Goal: Task Accomplishment & Management: Use online tool/utility

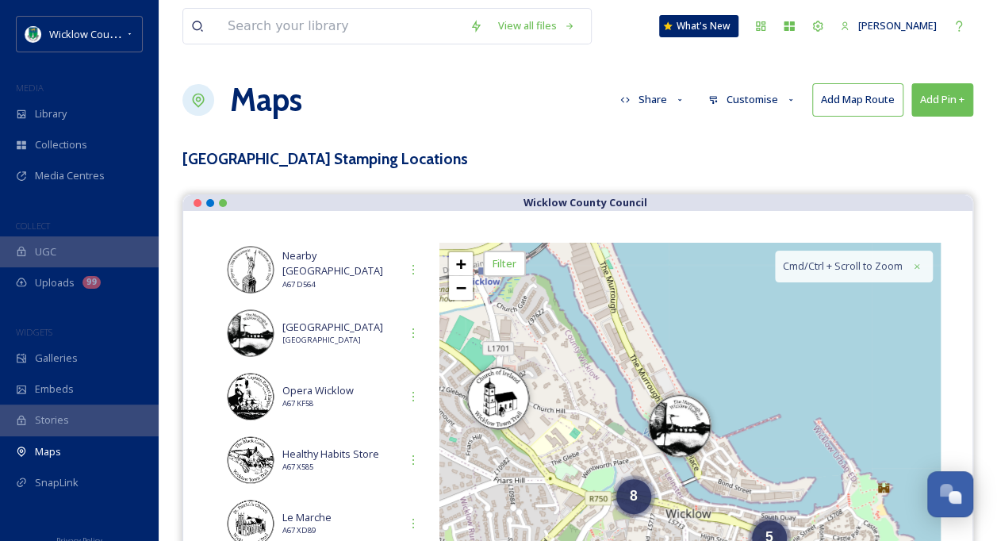
click at [788, 95] on icon at bounding box center [791, 100] width 10 height 10
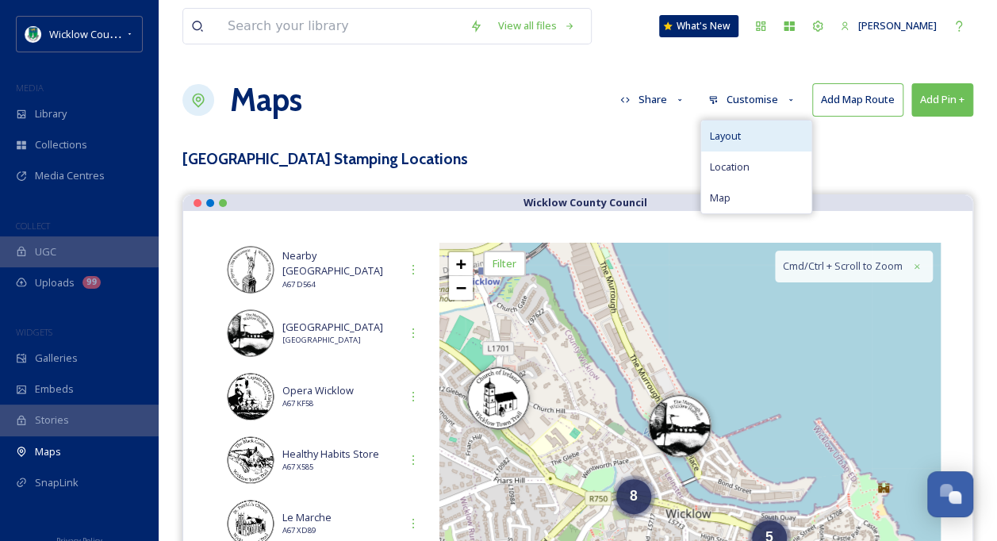
click at [747, 128] on div "Layout" at bounding box center [756, 136] width 110 height 31
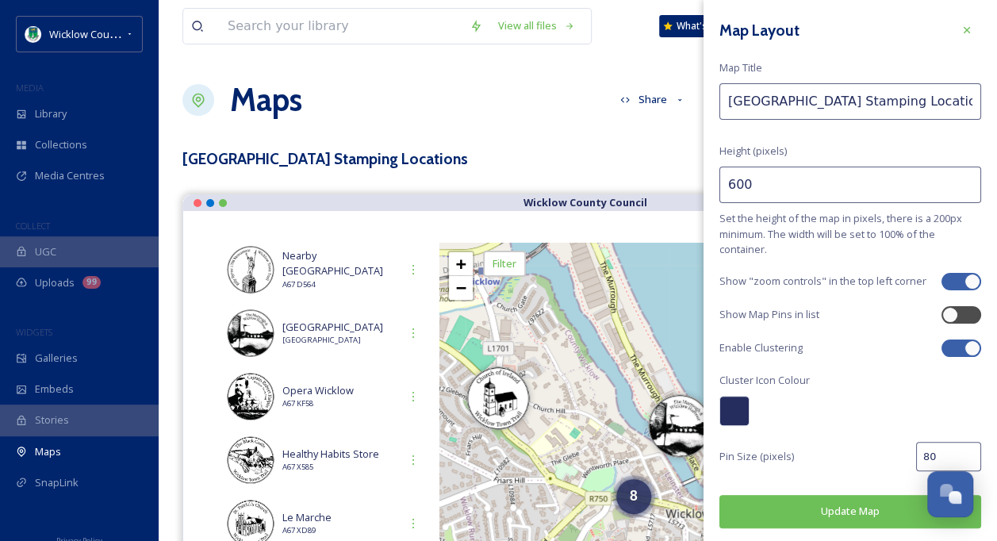
click at [947, 347] on div at bounding box center [952, 348] width 11 height 8
checkbox input "false"
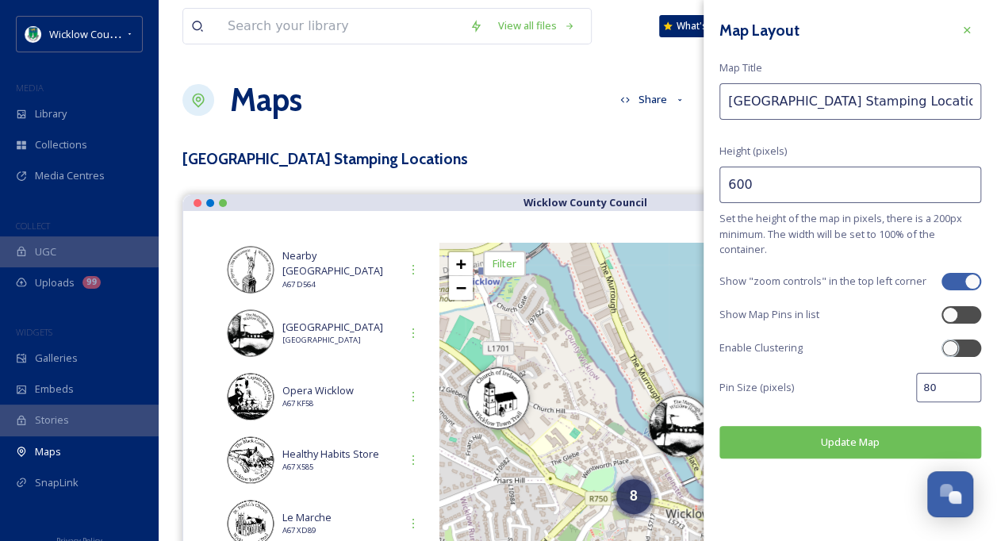
click at [821, 446] on button "Update Map" at bounding box center [850, 442] width 262 height 33
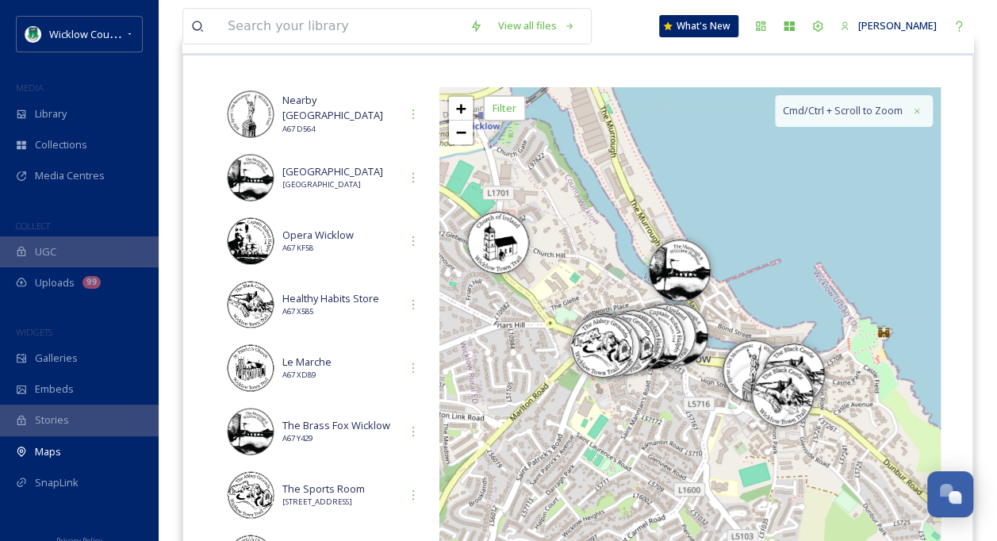
scroll to position [159, 0]
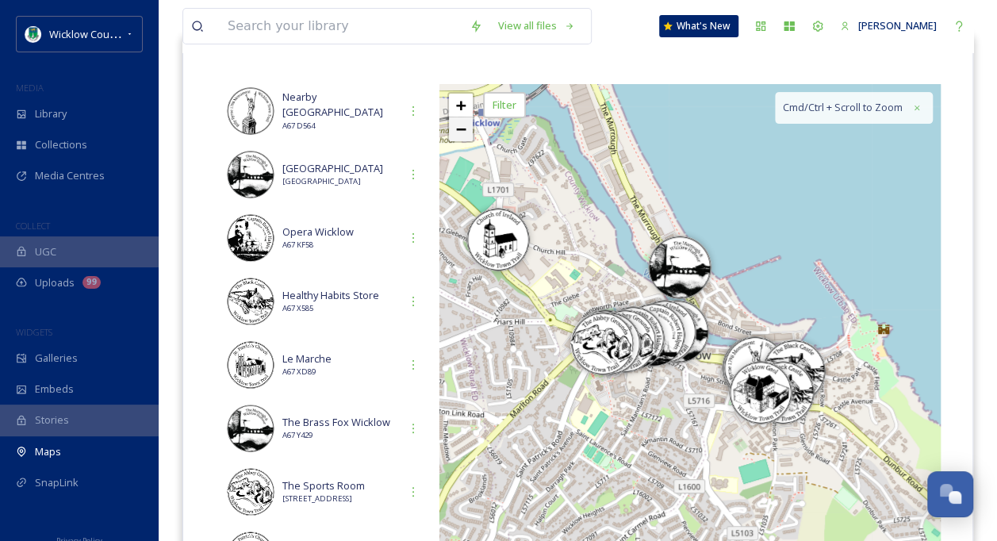
click at [457, 127] on span "−" at bounding box center [461, 129] width 10 height 20
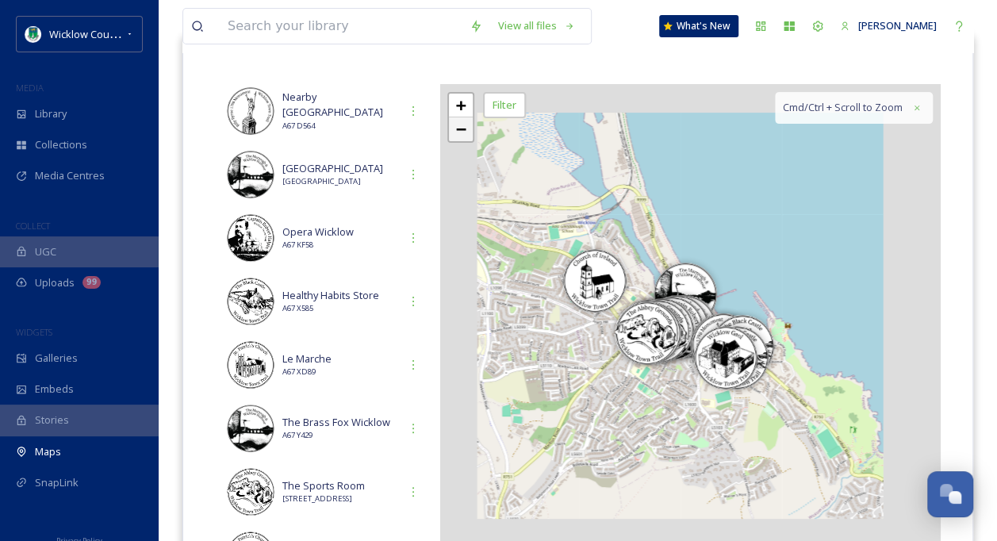
scroll to position [176, 0]
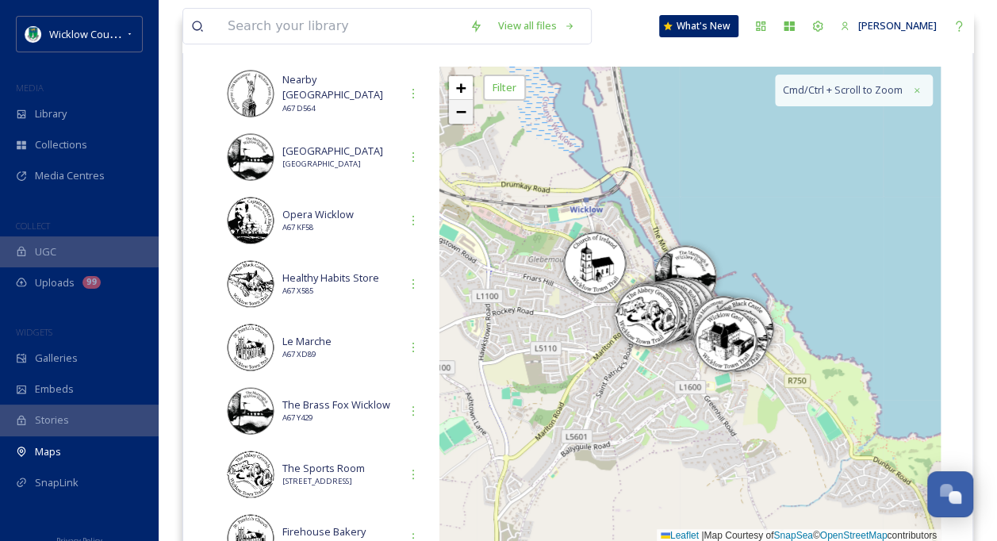
click at [457, 127] on div "+ − Leaflet | Map Courtesy of SnapSea © OpenStreetMap contributors Cmd/Ctrl + S…" at bounding box center [689, 305] width 501 height 476
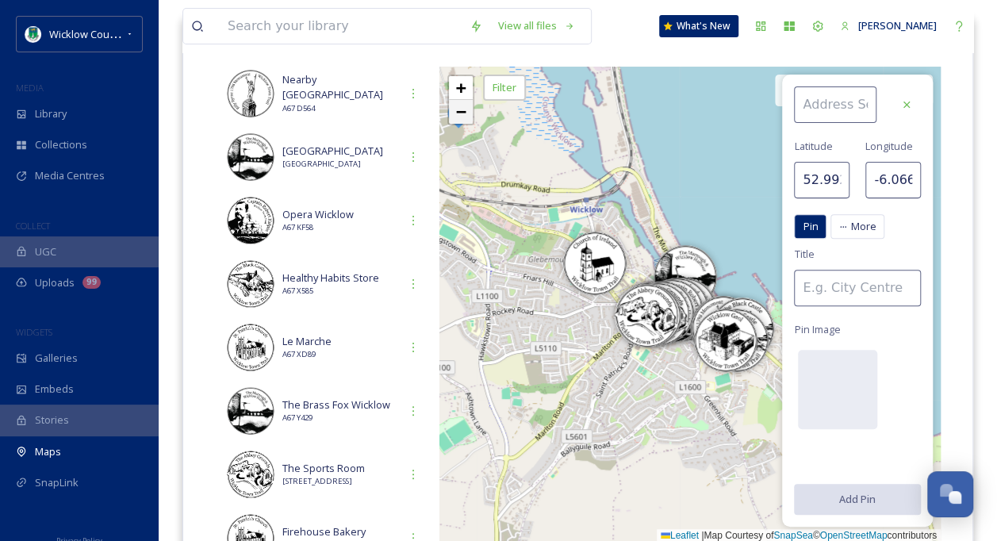
click at [463, 112] on span "−" at bounding box center [461, 111] width 10 height 20
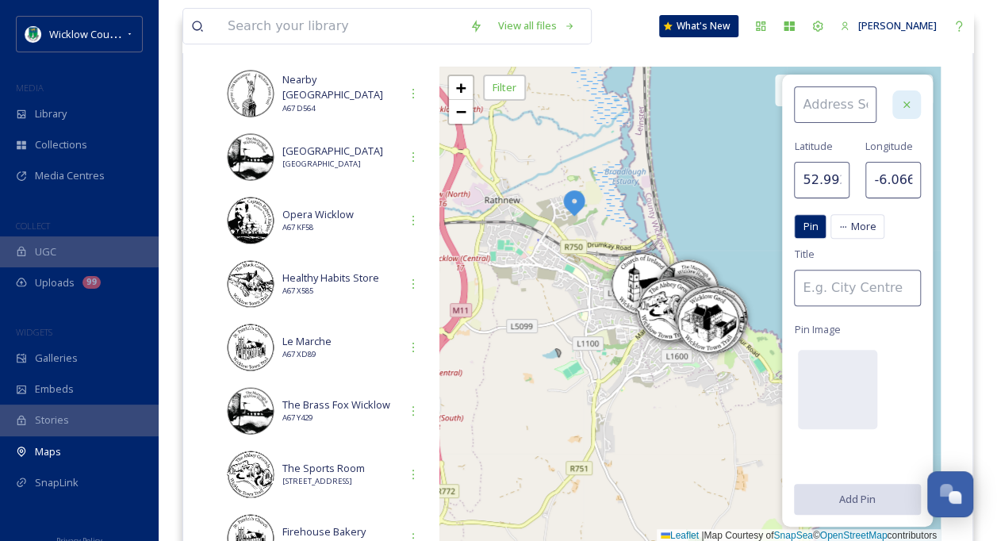
click at [913, 98] on div at bounding box center [906, 104] width 29 height 29
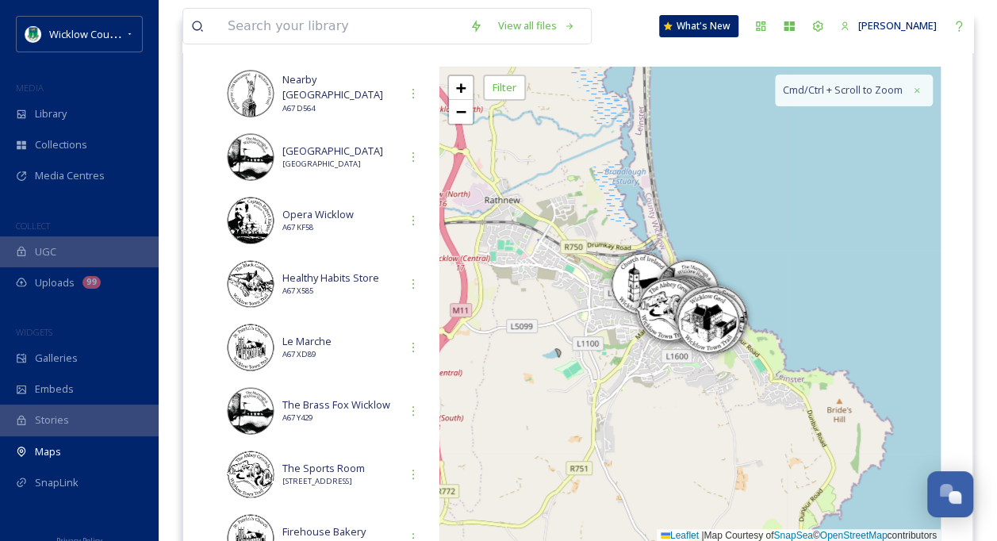
scroll to position [0, 0]
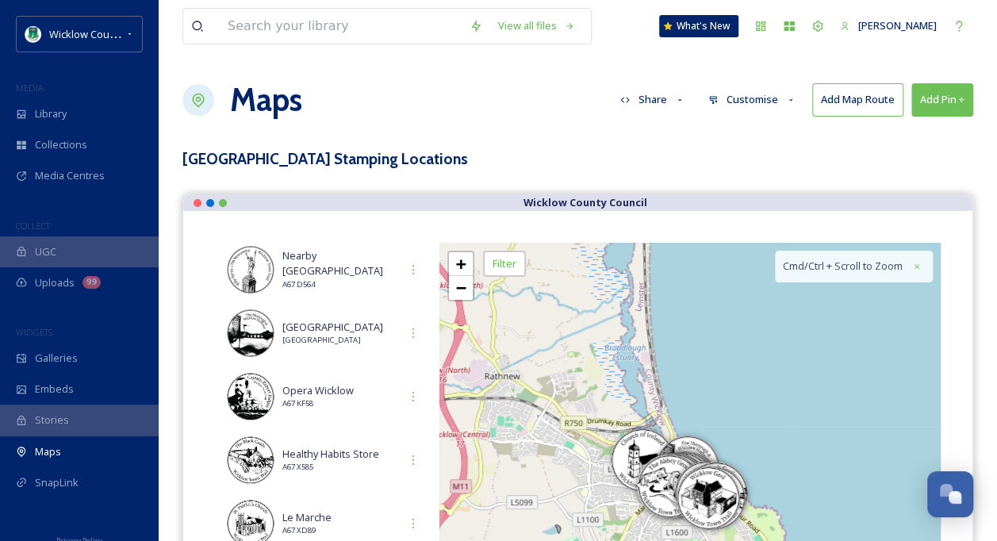
click at [756, 102] on button "Customise" at bounding box center [752, 99] width 104 height 31
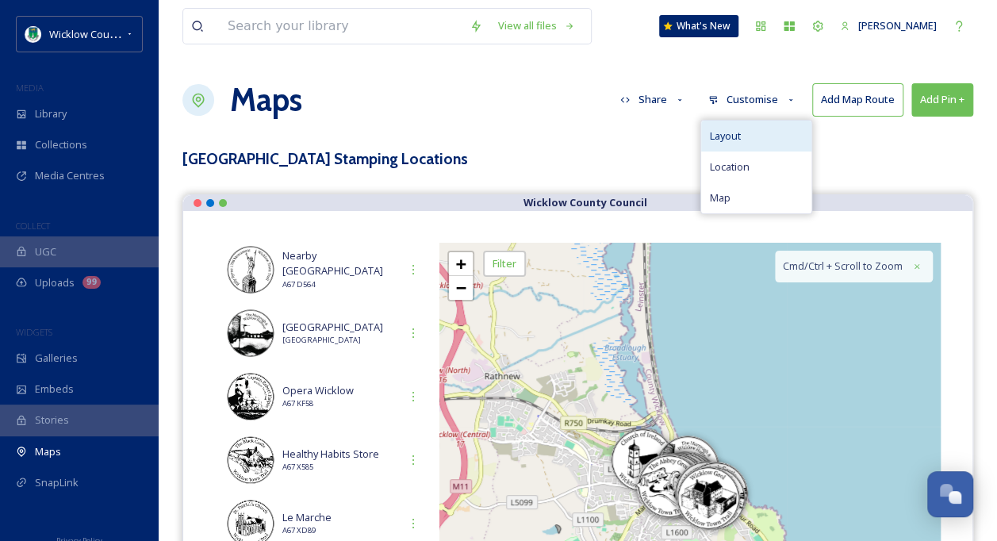
click at [752, 140] on div "Layout" at bounding box center [756, 136] width 110 height 31
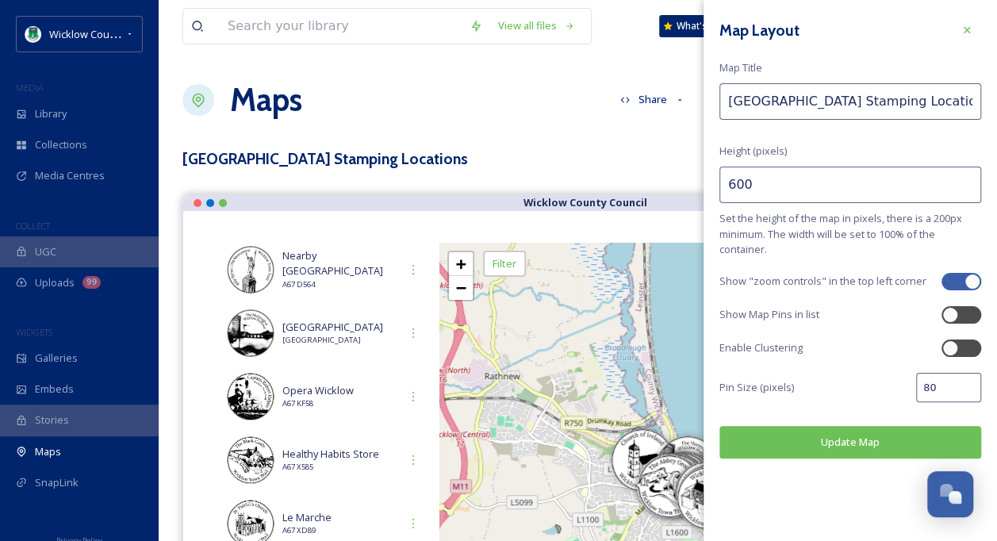
click at [763, 188] on input "600" at bounding box center [850, 184] width 262 height 36
type input "6"
type input "500"
click at [855, 442] on button "Update Map" at bounding box center [850, 442] width 262 height 33
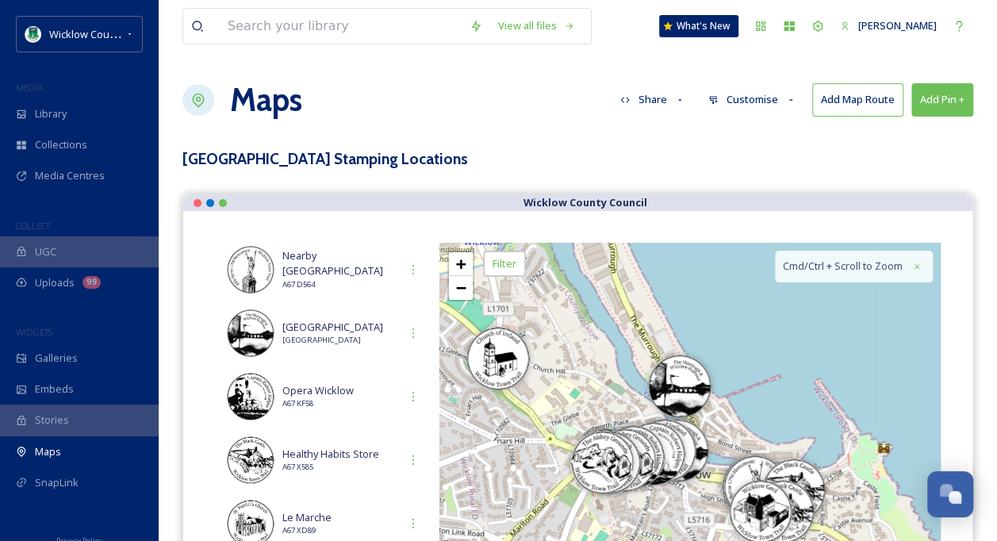
click at [762, 97] on button "Customise" at bounding box center [752, 99] width 104 height 31
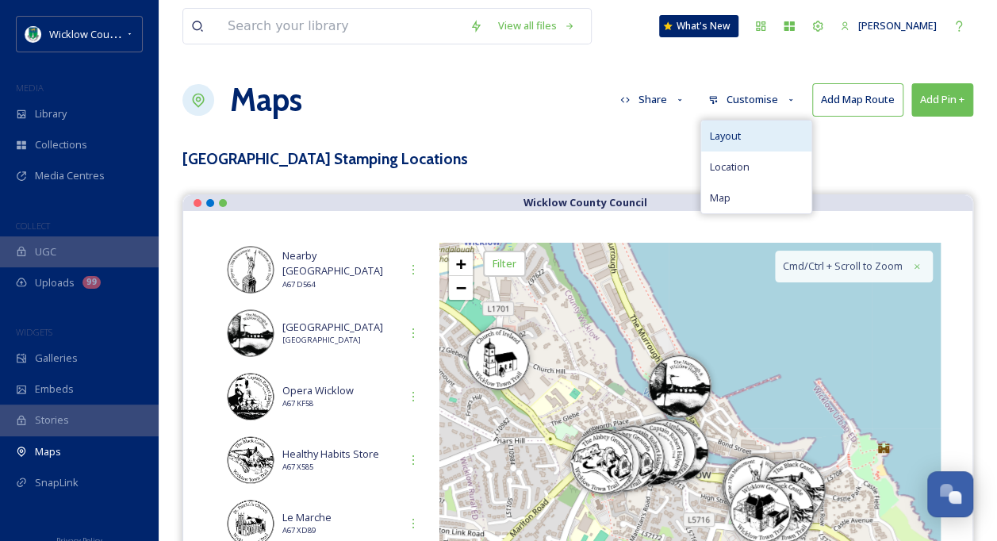
click at [744, 134] on div "Layout" at bounding box center [756, 136] width 110 height 31
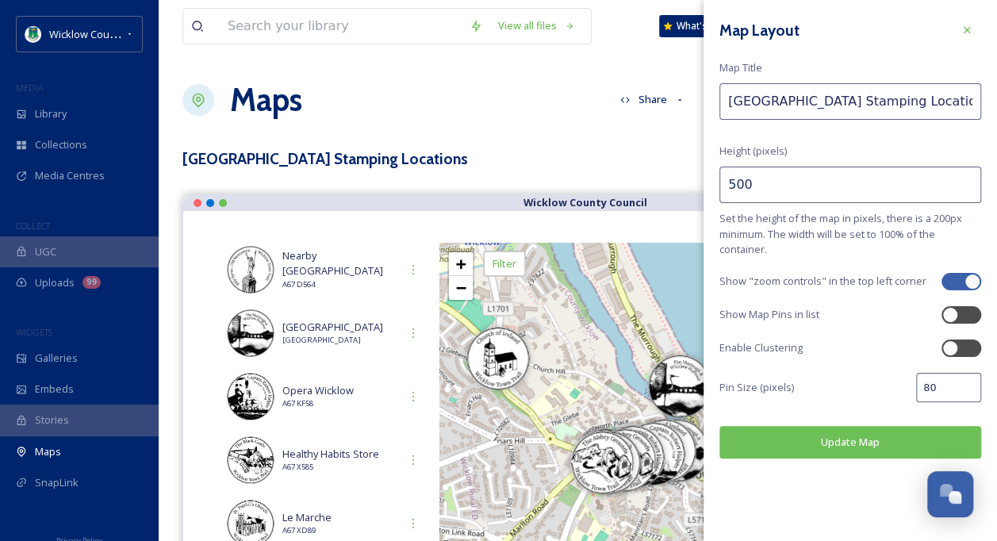
drag, startPoint x: 764, startPoint y: 178, endPoint x: 711, endPoint y: 182, distance: 52.5
click at [714, 185] on div "Map Layout Map Title Wicklow Town Stamping Locations Height (pixels) 500 Set th…" at bounding box center [849, 237] width 293 height 474
type input "400"
click at [840, 441] on button "Update Map" at bounding box center [850, 442] width 262 height 33
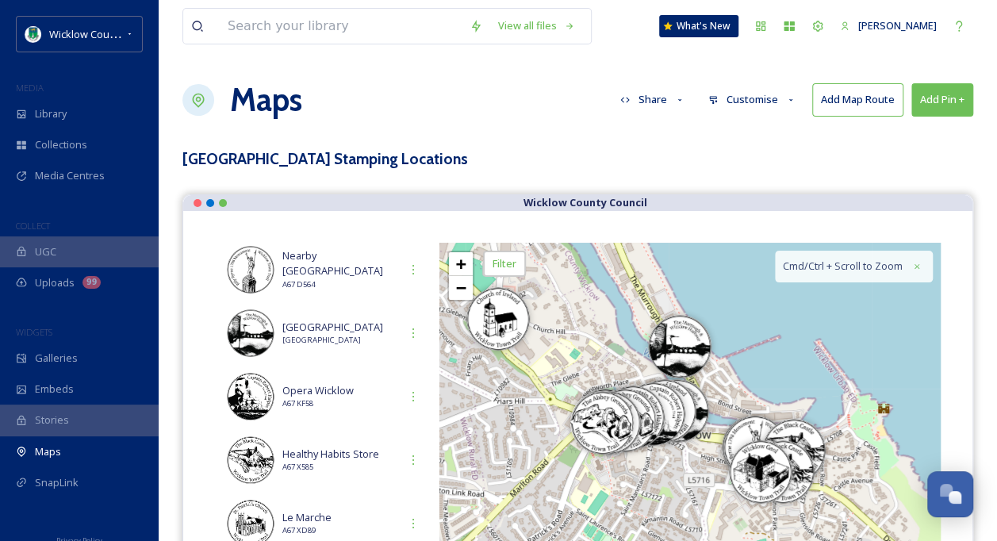
click at [766, 94] on button "Customise" at bounding box center [752, 99] width 104 height 31
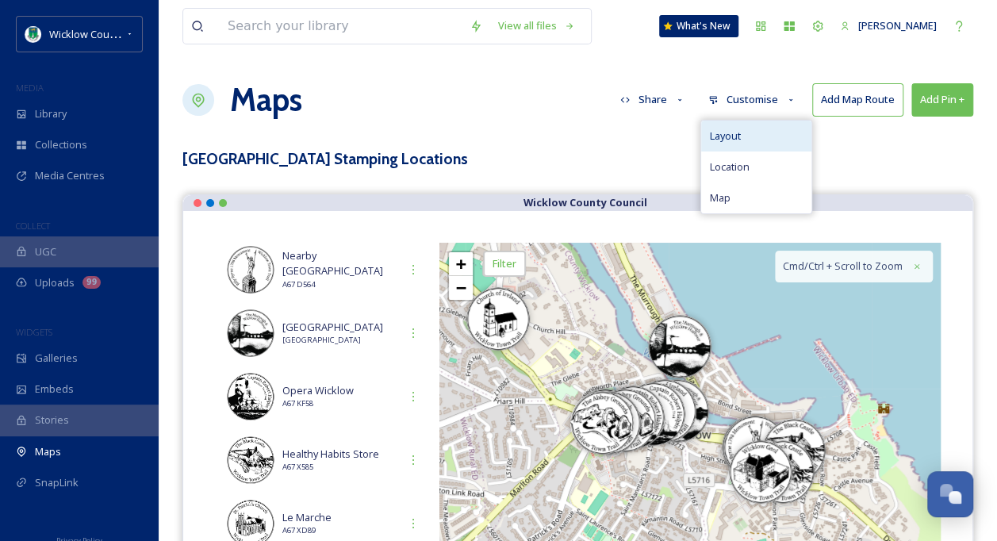
click at [726, 135] on span "Layout" at bounding box center [724, 135] width 31 height 15
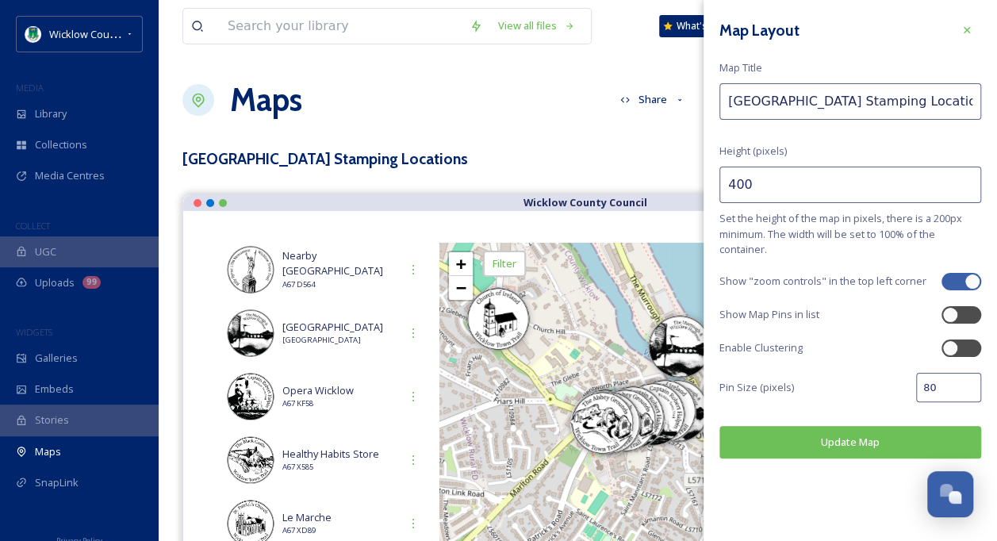
drag, startPoint x: 767, startPoint y: 181, endPoint x: 709, endPoint y: 187, distance: 58.2
click at [709, 187] on div "Map Layout Map Title Wicklow Town Stamping Locations Height (pixels) 400 Set th…" at bounding box center [849, 237] width 293 height 474
type input "300"
click at [817, 442] on button "Update Map" at bounding box center [850, 442] width 262 height 33
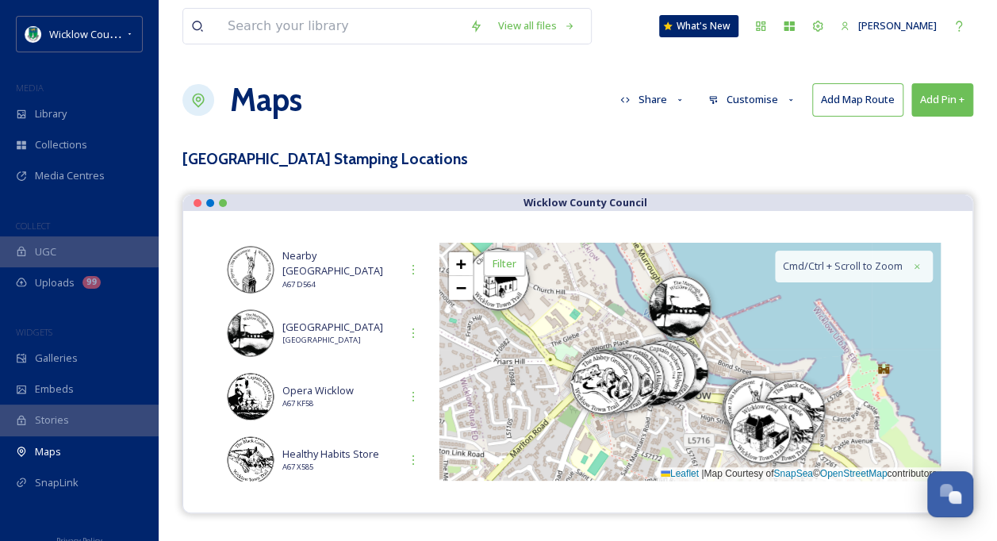
click at [787, 100] on icon at bounding box center [791, 100] width 10 height 10
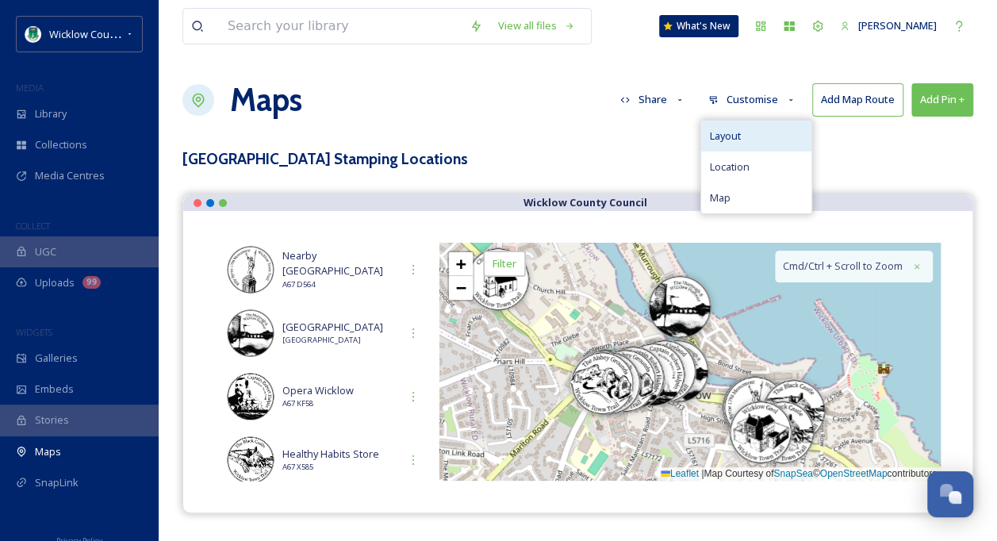
click at [750, 133] on div "Layout" at bounding box center [756, 136] width 110 height 31
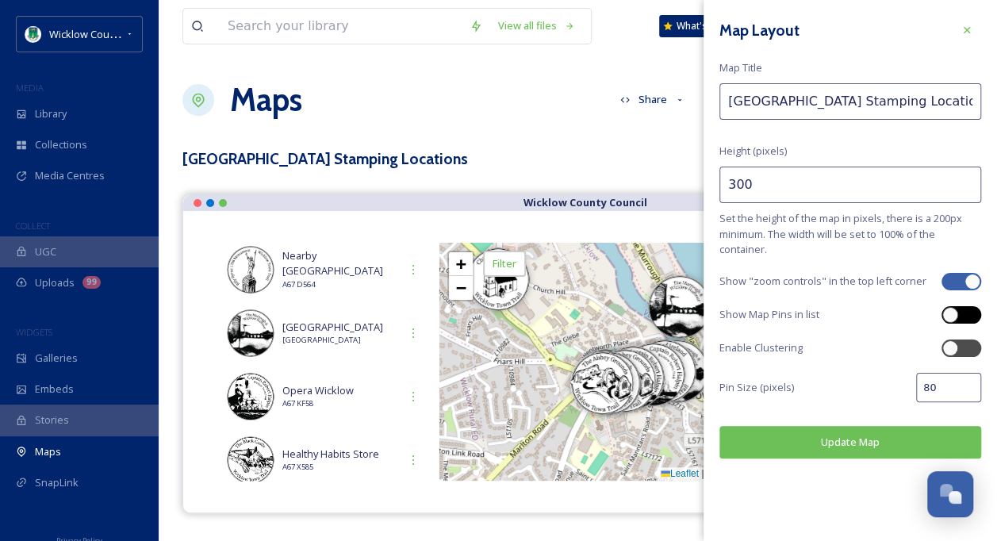
click at [966, 312] on div at bounding box center [969, 315] width 8 height 8
checkbox input "true"
click at [831, 433] on button "Update Map" at bounding box center [850, 442] width 262 height 33
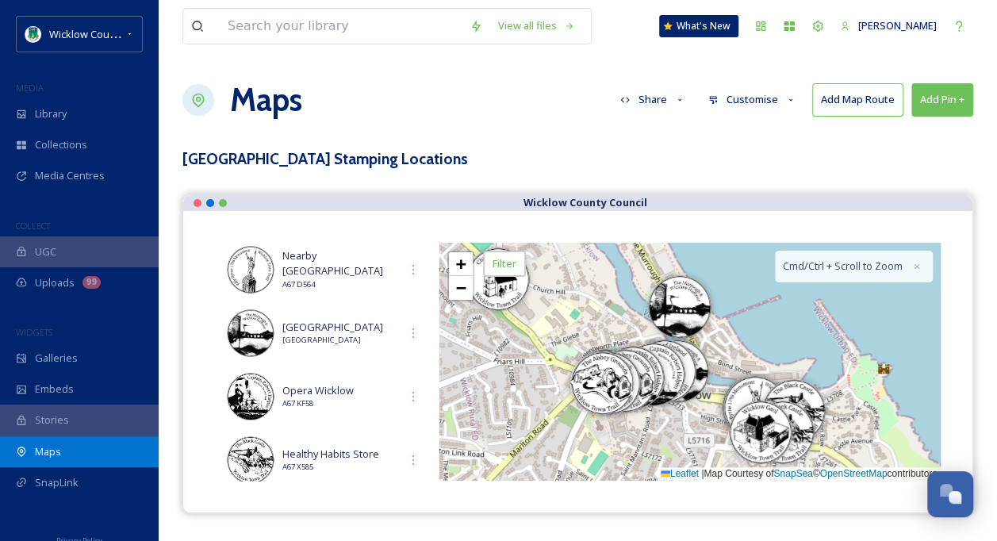
click at [57, 457] on span "Maps" at bounding box center [48, 451] width 26 height 15
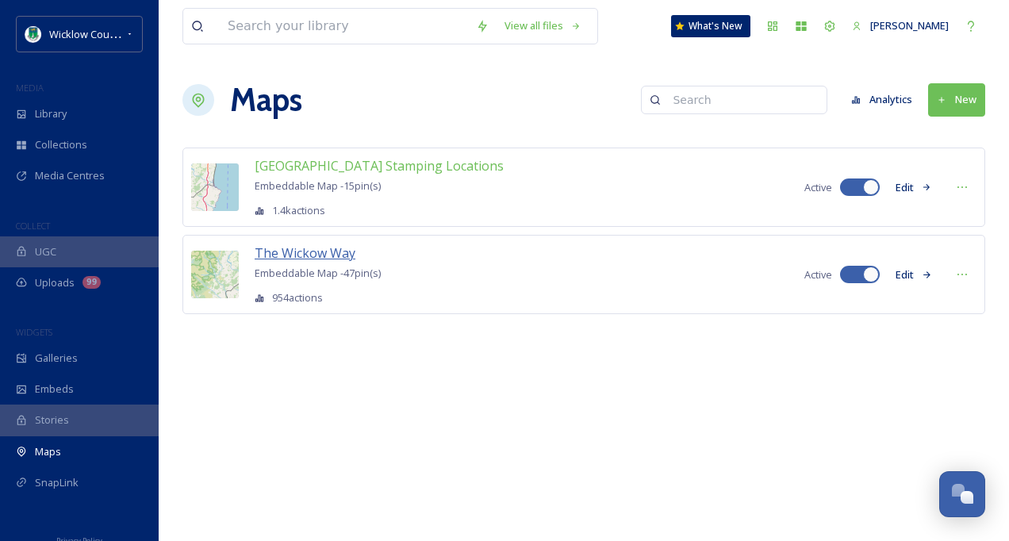
click at [308, 255] on span "The Wickow Way" at bounding box center [305, 252] width 101 height 17
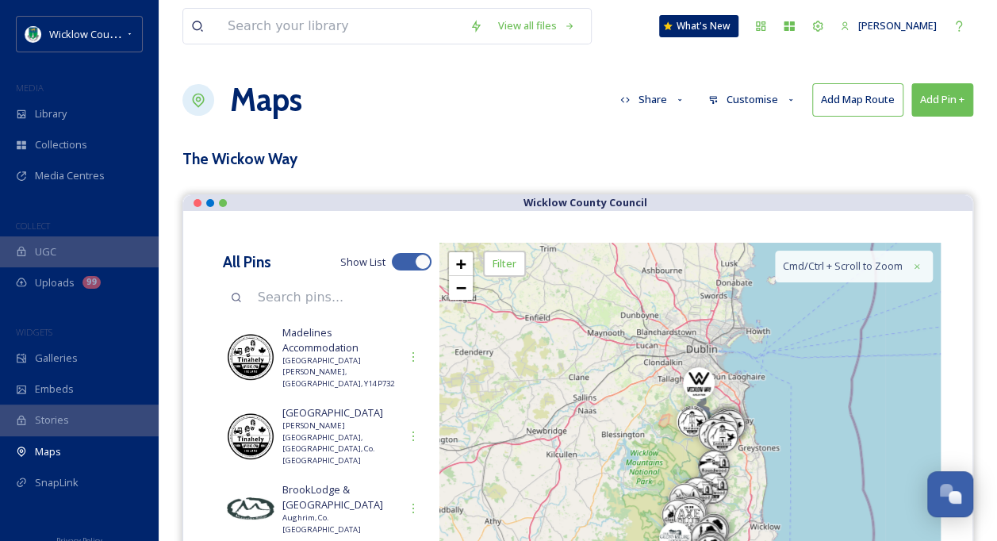
click at [767, 99] on button "Customise" at bounding box center [752, 99] width 104 height 31
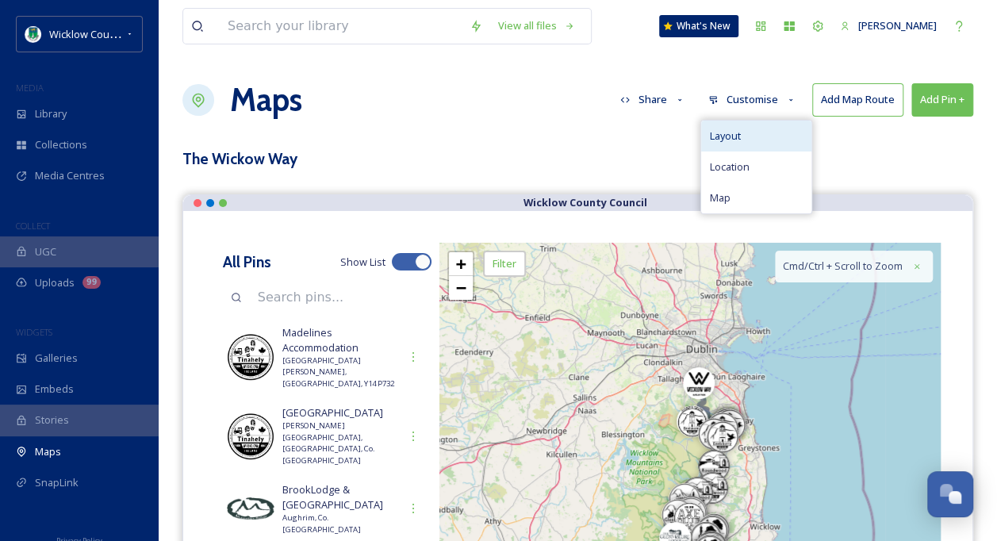
click at [748, 132] on div "Layout" at bounding box center [756, 136] width 110 height 31
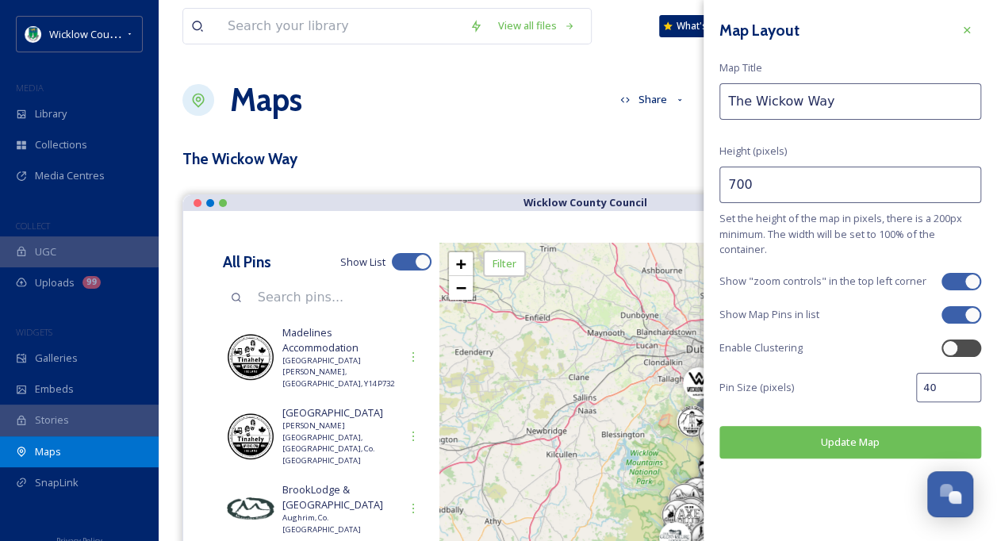
click at [56, 454] on span "Maps" at bounding box center [48, 451] width 26 height 15
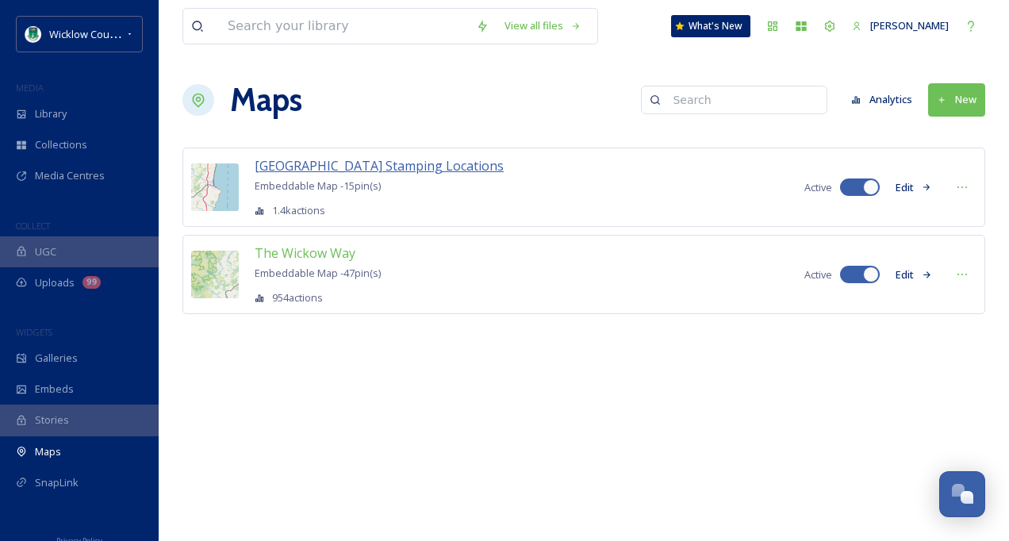
click at [333, 163] on span "[GEOGRAPHIC_DATA] Stamping Locations" at bounding box center [379, 165] width 249 height 17
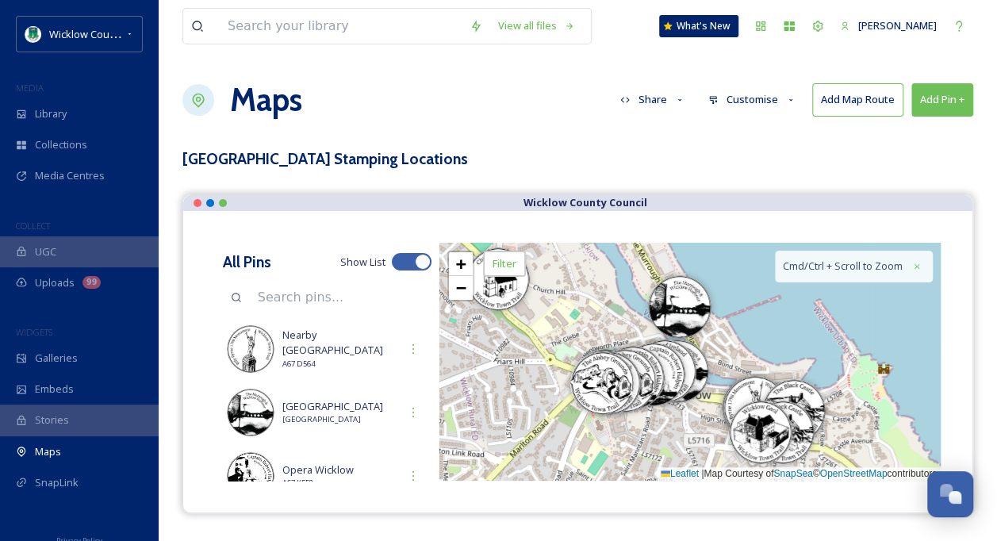
click at [766, 98] on button "Customise" at bounding box center [752, 99] width 104 height 31
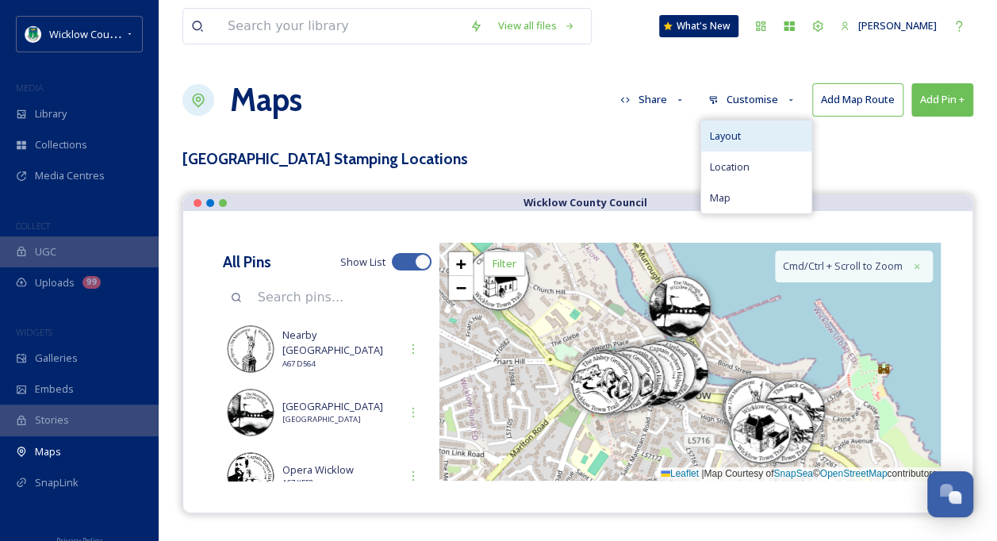
click at [744, 134] on div "Layout" at bounding box center [756, 136] width 110 height 31
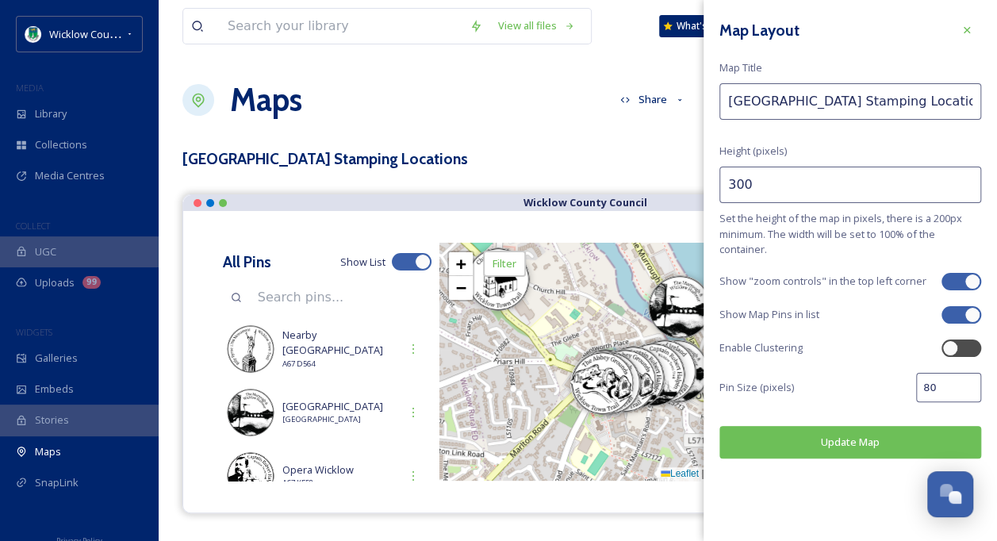
drag, startPoint x: 768, startPoint y: 186, endPoint x: 694, endPoint y: 195, distance: 75.1
click at [694, 195] on div "View all files What's New [PERSON_NAME] Maps Share Customise Add Map Route Add …" at bounding box center [578, 319] width 838 height 638
type input "700"
click at [947, 389] on input "80" at bounding box center [948, 387] width 65 height 29
drag, startPoint x: 947, startPoint y: 388, endPoint x: 913, endPoint y: 388, distance: 33.3
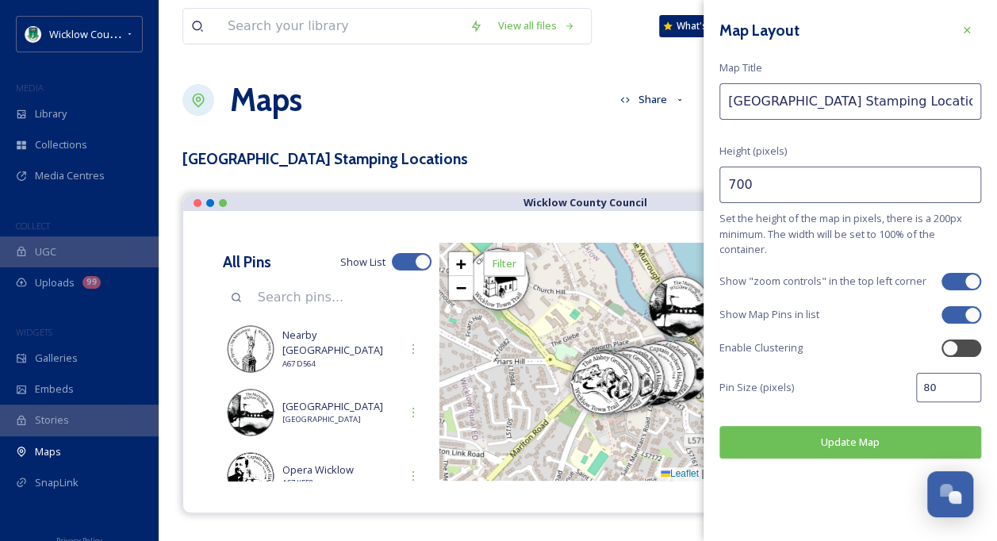
click at [913, 388] on div "Pin Size (pixels) 80" at bounding box center [850, 387] width 262 height 29
type input "40"
click at [822, 446] on button "Update Map" at bounding box center [850, 442] width 262 height 33
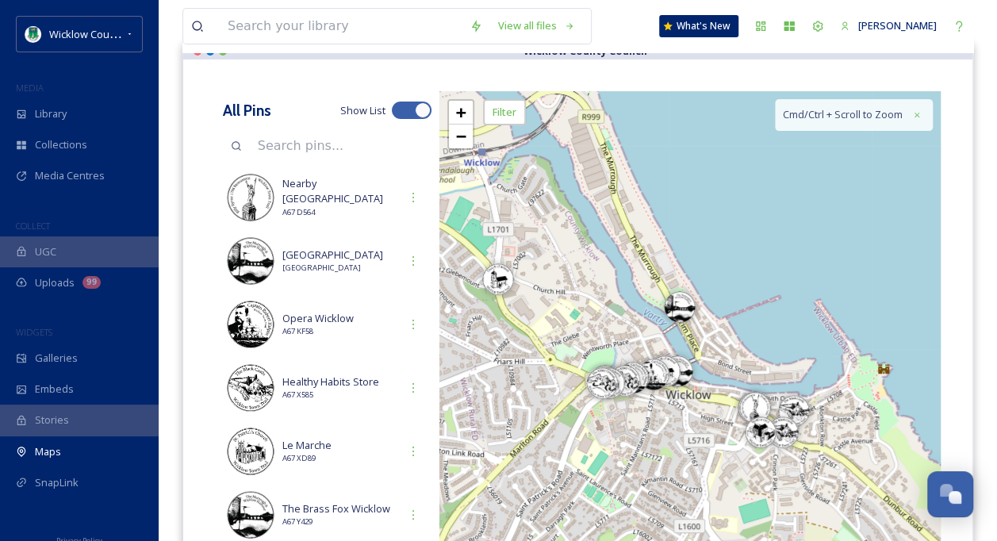
scroll to position [159, 0]
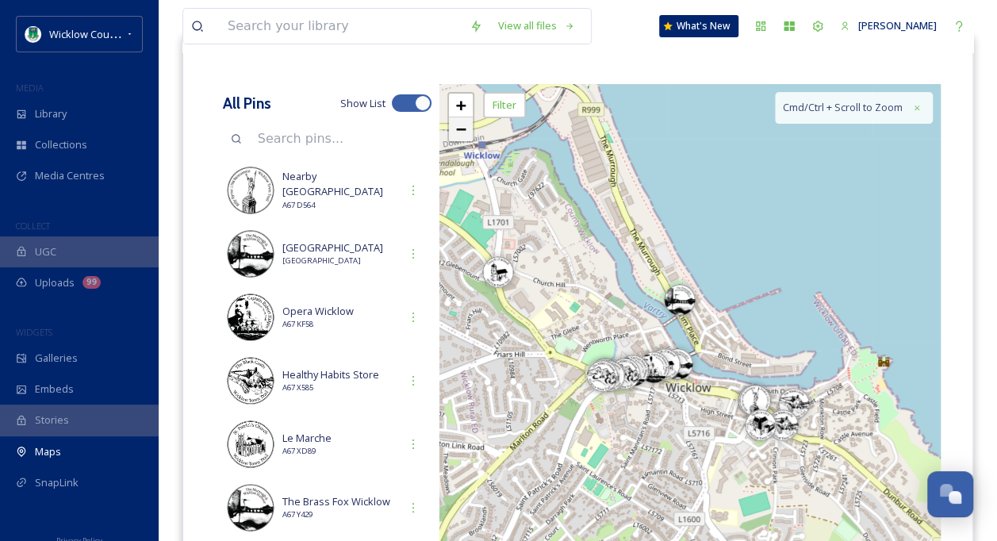
click at [466, 129] on link "−" at bounding box center [461, 129] width 24 height 24
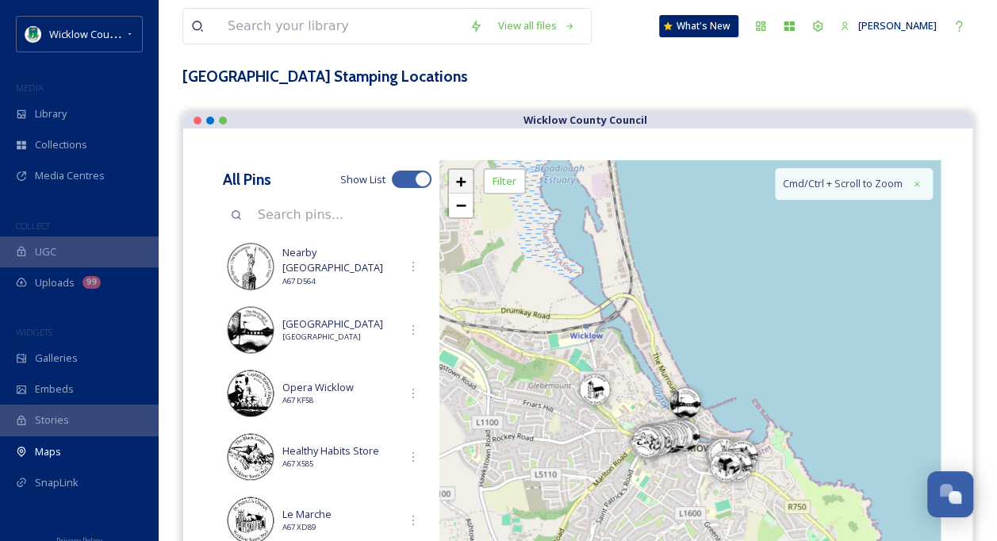
click at [462, 178] on span "+" at bounding box center [461, 181] width 10 height 20
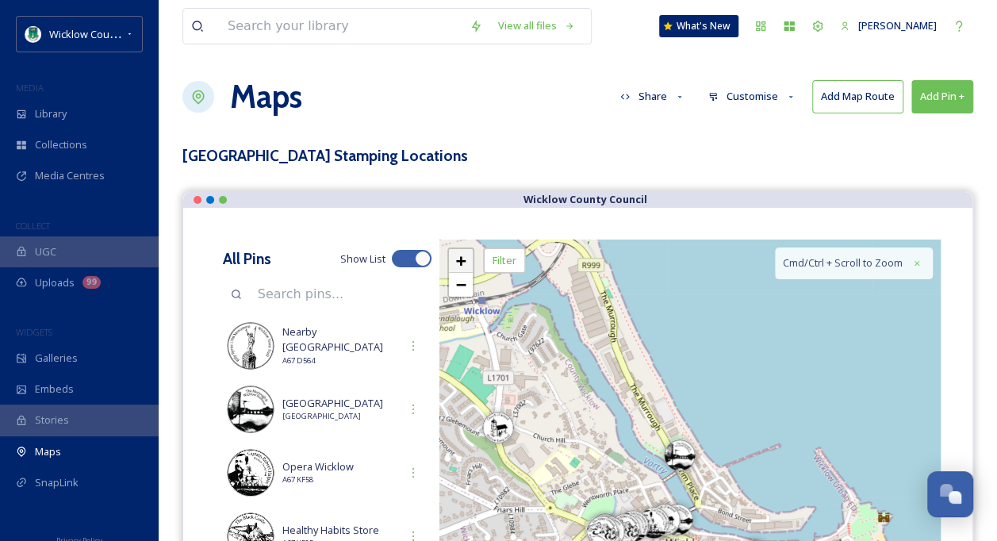
click at [469, 257] on link "+" at bounding box center [461, 261] width 24 height 24
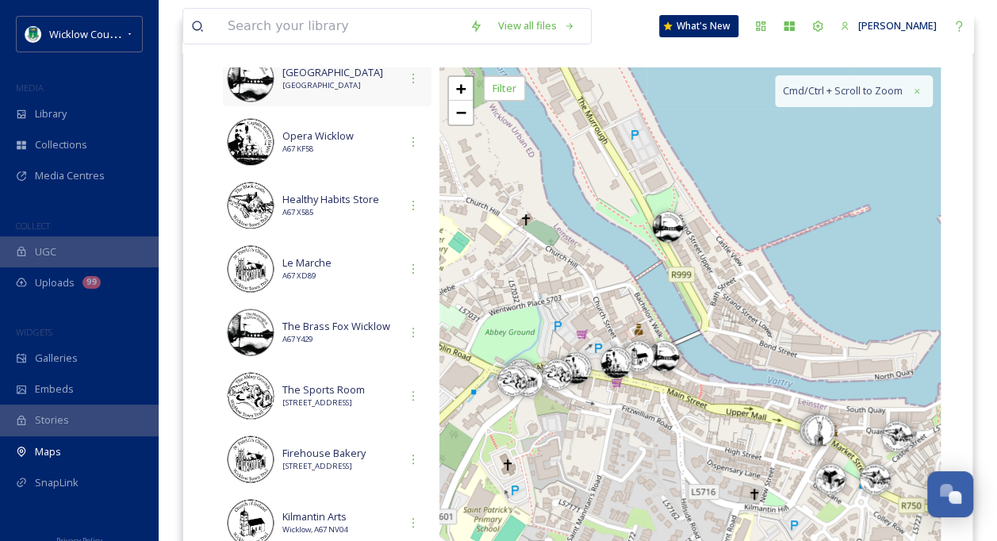
scroll to position [0, 0]
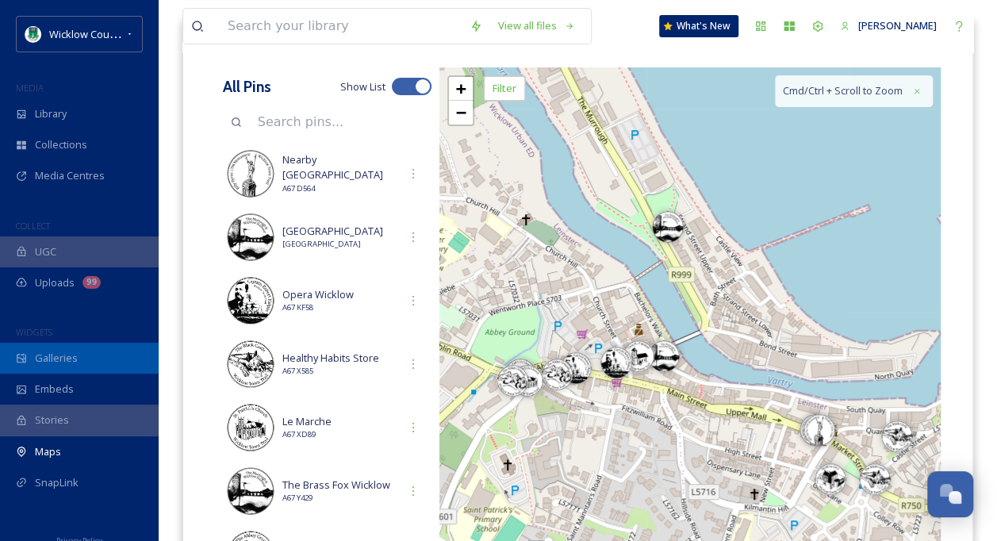
click at [46, 364] on span "Galleries" at bounding box center [56, 357] width 43 height 15
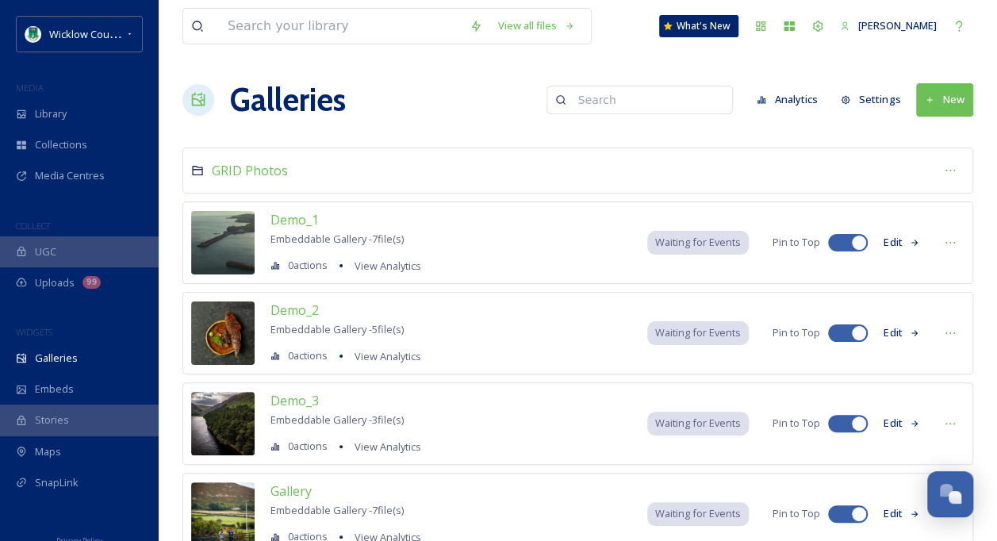
click at [934, 98] on icon at bounding box center [929, 100] width 10 height 10
click at [937, 130] on span "Gallery" at bounding box center [947, 136] width 33 height 15
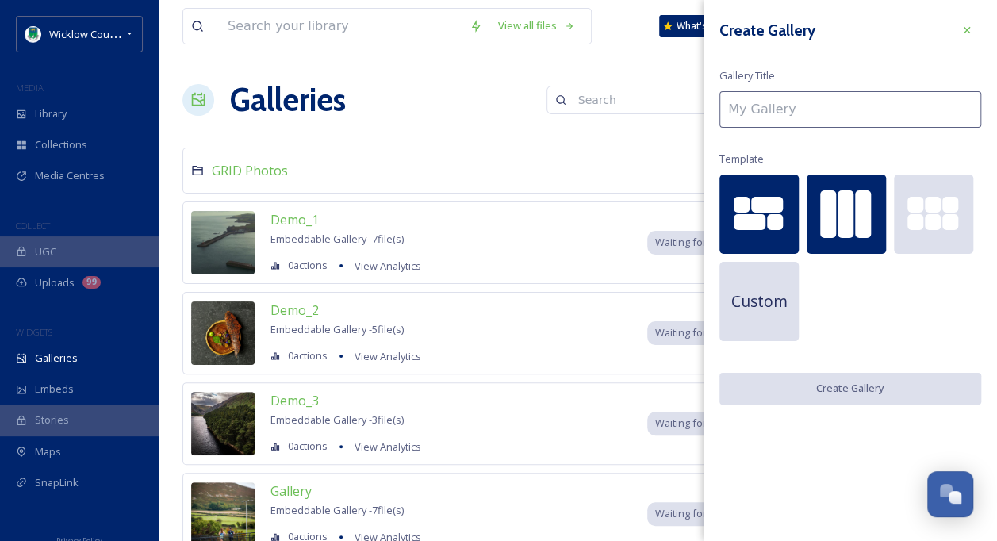
click at [840, 205] on div at bounding box center [845, 214] width 16 height 48
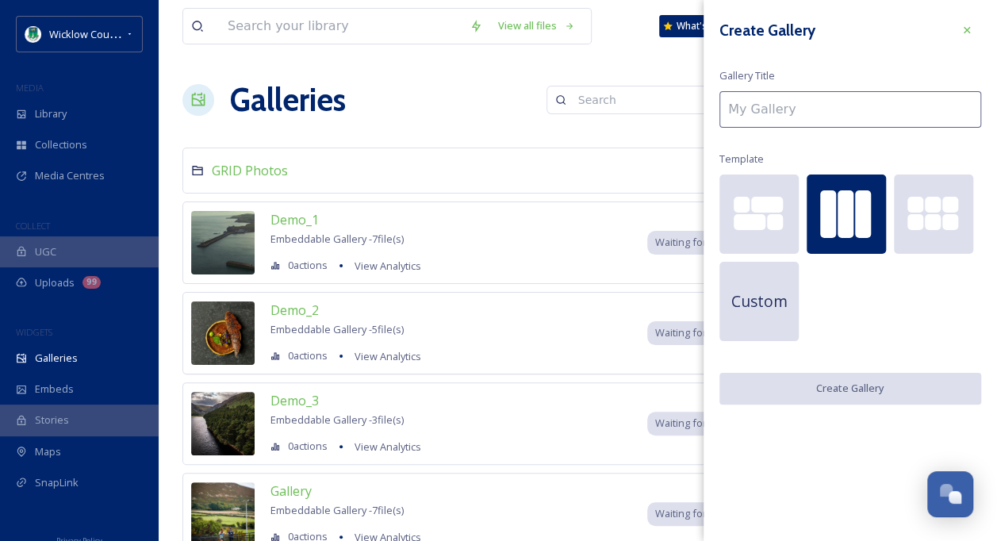
click at [752, 108] on input at bounding box center [850, 109] width 262 height 36
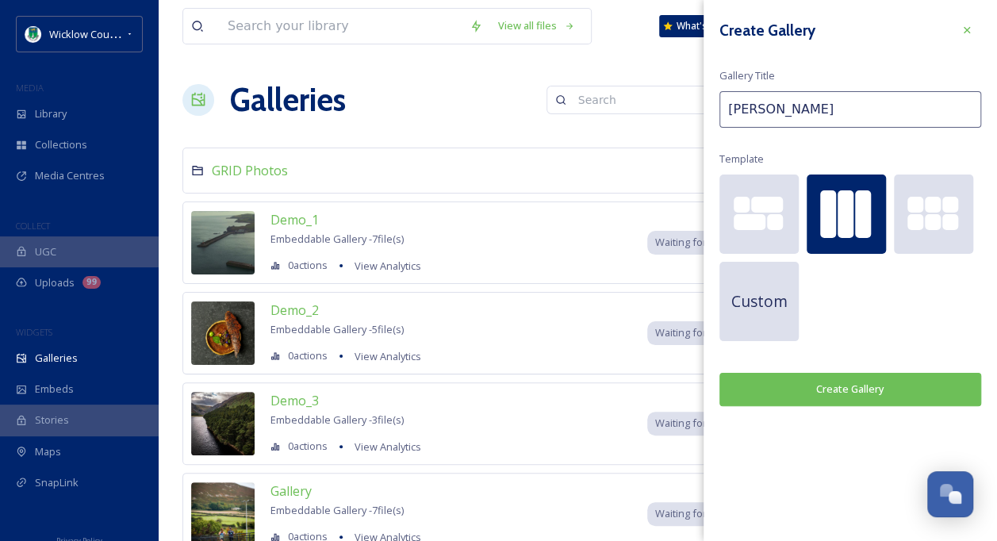
type input "[PERSON_NAME]"
